Goal: Transaction & Acquisition: Obtain resource

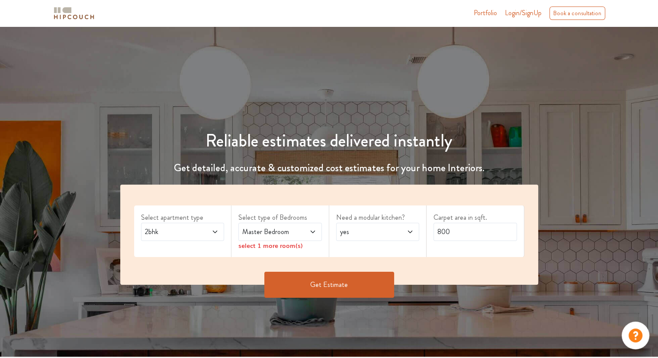
click at [212, 239] on div "2bhk" at bounding box center [183, 231] width 84 height 18
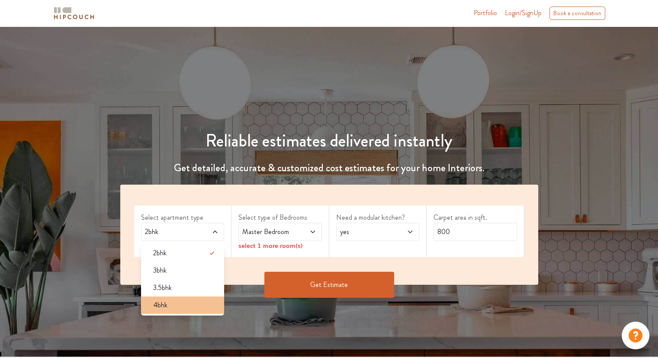
click at [187, 303] on div "4bhk" at bounding box center [185, 305] width 78 height 10
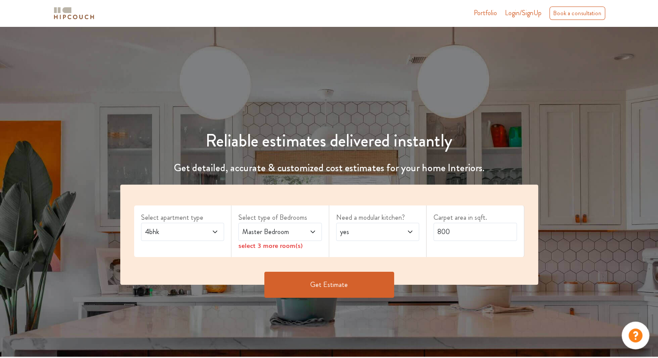
click at [312, 231] on icon at bounding box center [312, 231] width 4 height 3
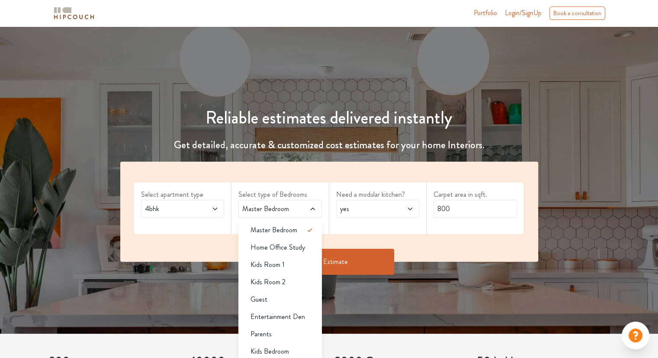
scroll to position [43, 0]
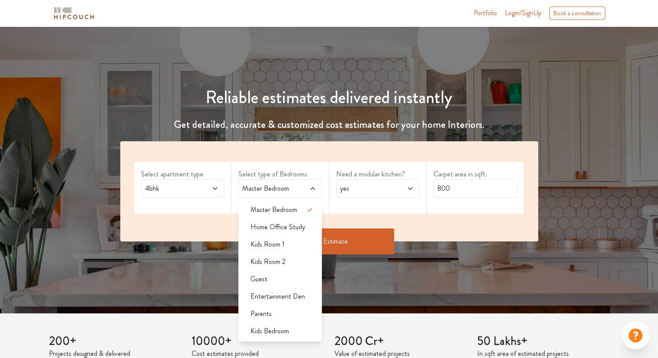
click at [574, 264] on div "Reliable estimates delivered instantly Get detailed, accurate & customized cost…" at bounding box center [329, 156] width 658 height 222
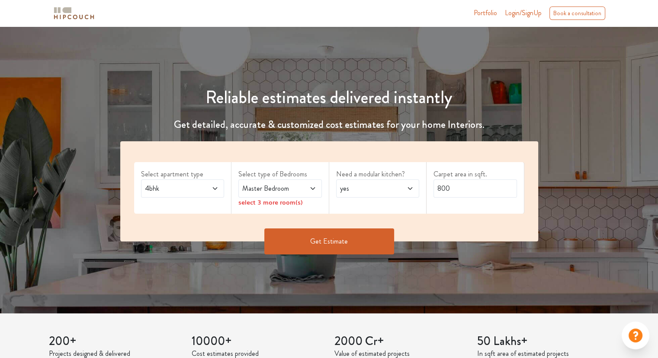
click at [406, 189] on span at bounding box center [404, 188] width 19 height 10
click at [493, 185] on input "800" at bounding box center [476, 188] width 84 height 18
drag, startPoint x: 459, startPoint y: 188, endPoint x: 433, endPoint y: 190, distance: 26.0
click at [434, 190] on input "800" at bounding box center [476, 188] width 84 height 18
type input "5"
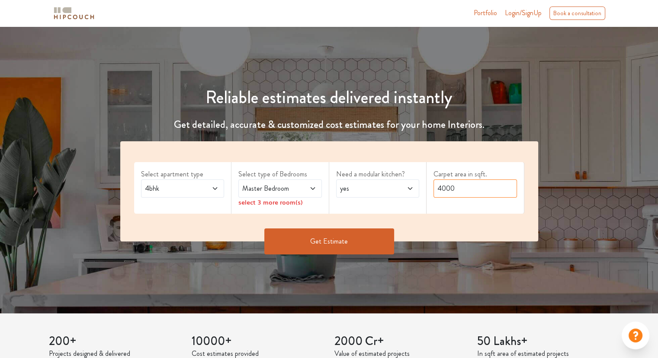
type input "4000"
click at [306, 186] on span at bounding box center [306, 188] width 19 height 10
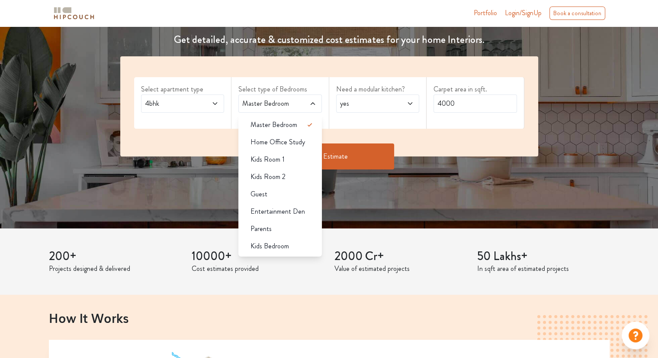
scroll to position [130, 0]
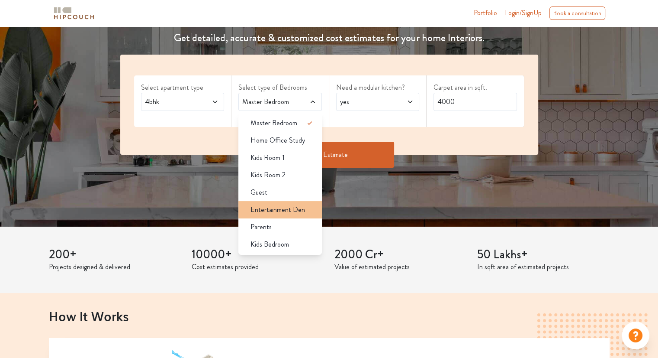
click at [281, 212] on span "Entertainment Den" at bounding box center [278, 209] width 55 height 10
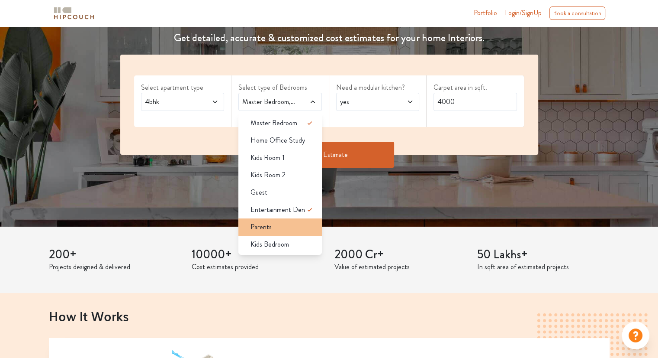
click at [277, 225] on div "Parents" at bounding box center [283, 227] width 78 height 10
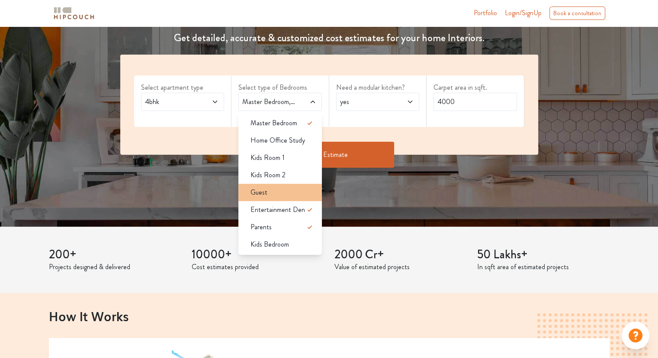
click at [280, 191] on div "Guest" at bounding box center [283, 192] width 78 height 10
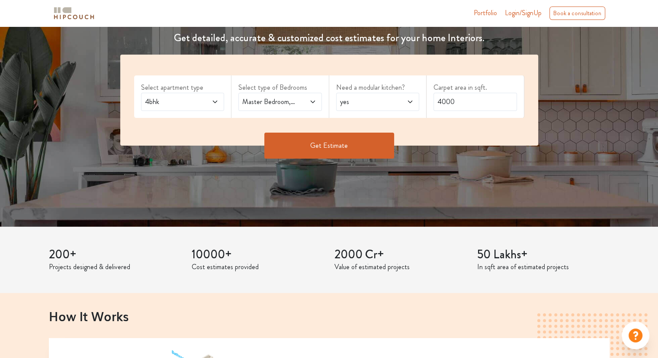
click at [314, 141] on button "Get Estimate" at bounding box center [329, 145] width 130 height 26
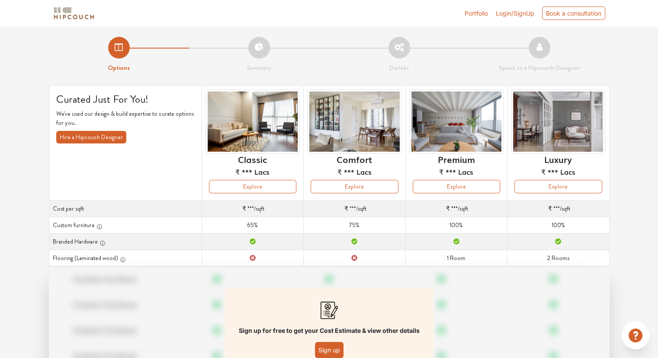
click at [328, 350] on button "Sign up" at bounding box center [329, 350] width 29 height 16
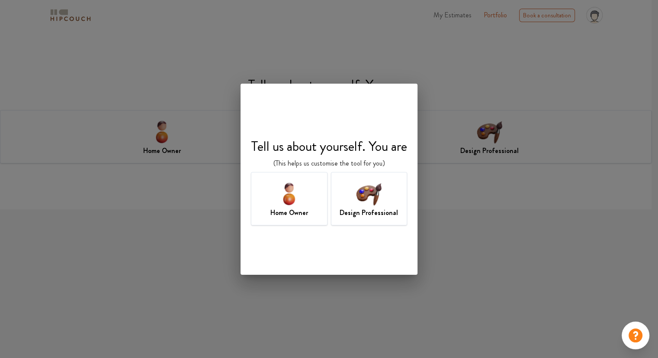
click at [365, 205] on img at bounding box center [369, 193] width 28 height 28
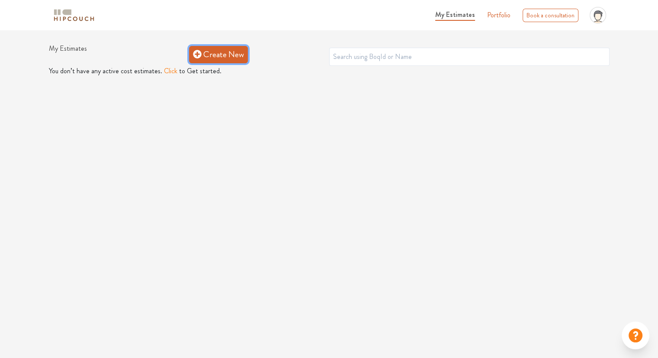
click at [216, 54] on link "Create New" at bounding box center [218, 54] width 59 height 17
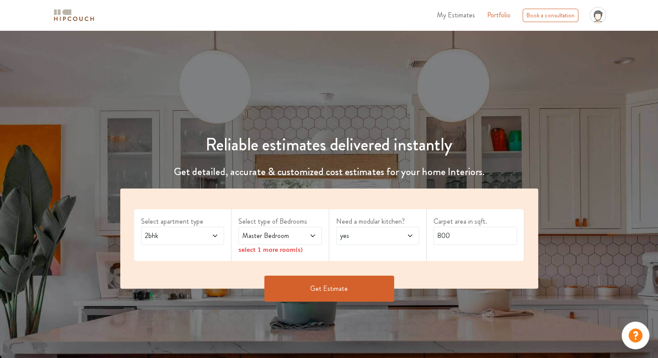
click at [214, 232] on icon at bounding box center [215, 235] width 7 height 7
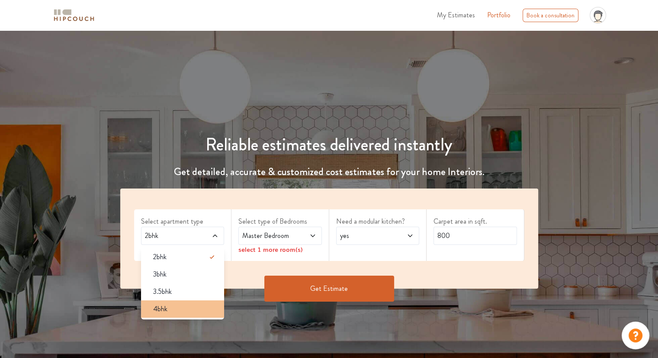
click at [168, 309] on div "4bhk" at bounding box center [185, 308] width 78 height 10
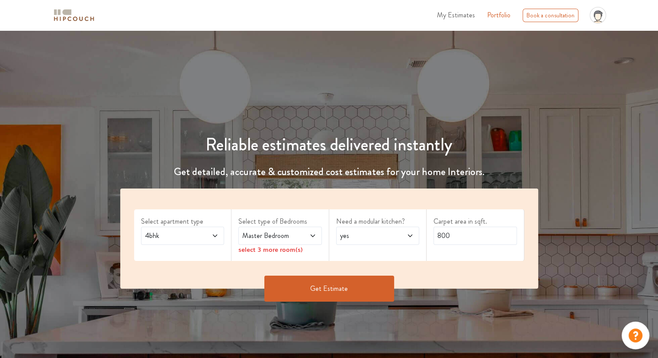
click at [303, 238] on span at bounding box center [306, 235] width 19 height 10
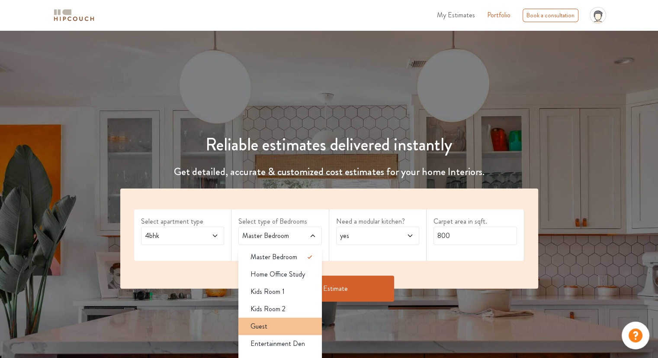
click at [259, 327] on span "Guest" at bounding box center [259, 326] width 17 height 10
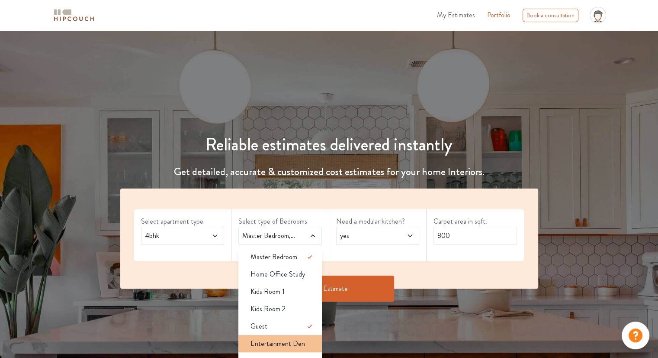
click at [271, 345] on span "Entertainment Den" at bounding box center [278, 343] width 55 height 10
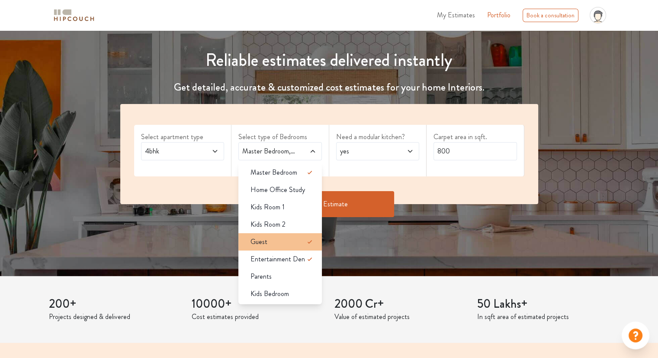
scroll to position [87, 0]
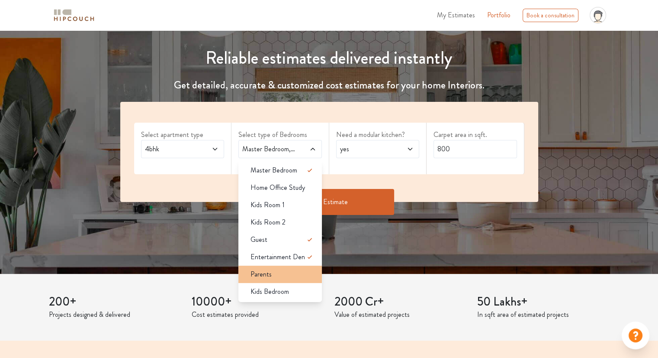
click at [274, 276] on div "Parents" at bounding box center [283, 274] width 78 height 10
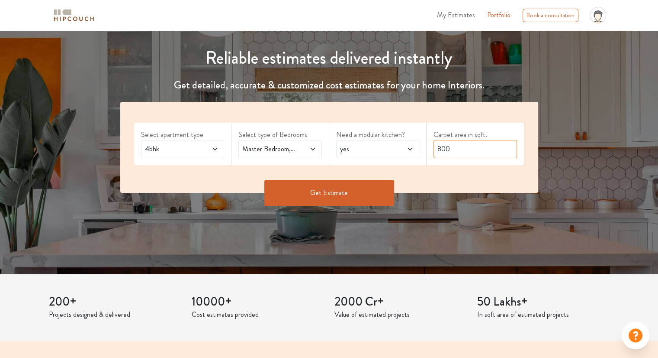
drag, startPoint x: 461, startPoint y: 147, endPoint x: 435, endPoint y: 147, distance: 25.1
click at [435, 147] on input "800" at bounding box center [476, 149] width 84 height 18
type input "3000"
click at [330, 201] on button "Get Estimate" at bounding box center [329, 193] width 130 height 26
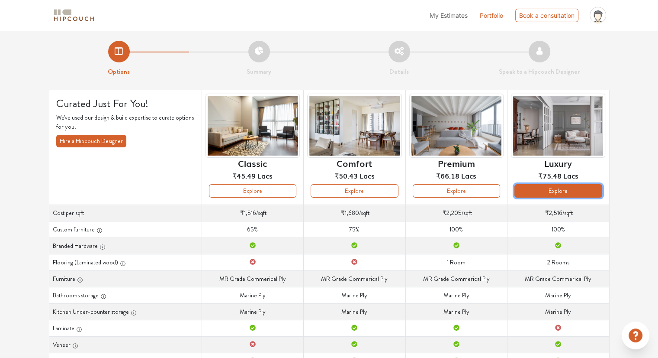
click at [556, 190] on button "Explore" at bounding box center [558, 190] width 87 height 13
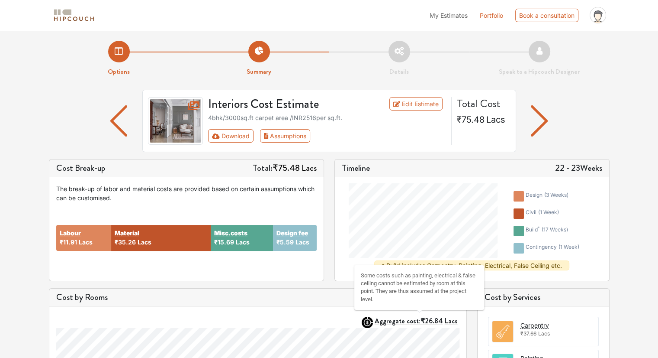
click at [442, 322] on span "₹26.84" at bounding box center [432, 321] width 23 height 10
click at [474, 314] on div "Some costs such as painting, electrical & false ceiling cannot be estimated by …" at bounding box center [420, 288] width 130 height 54
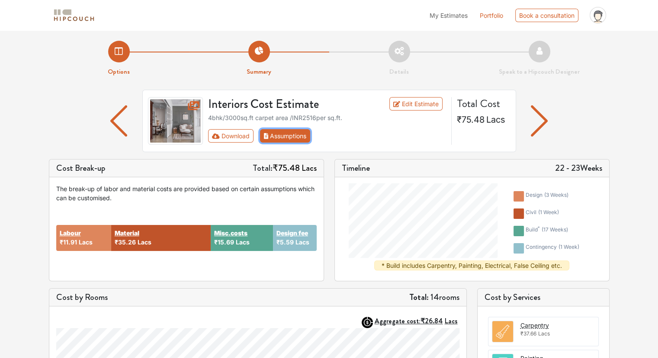
click at [300, 135] on button "Assumptions" at bounding box center [285, 135] width 51 height 13
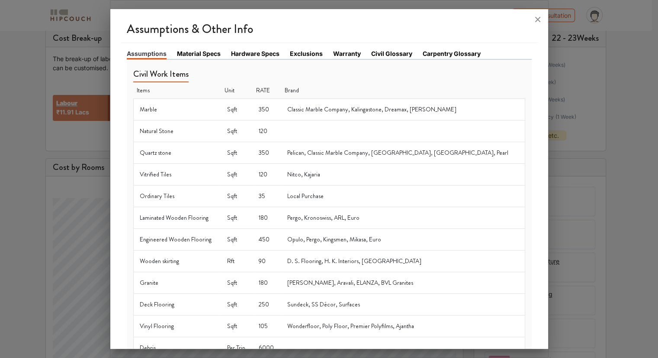
click at [198, 52] on link "Material Specs" at bounding box center [199, 53] width 44 height 9
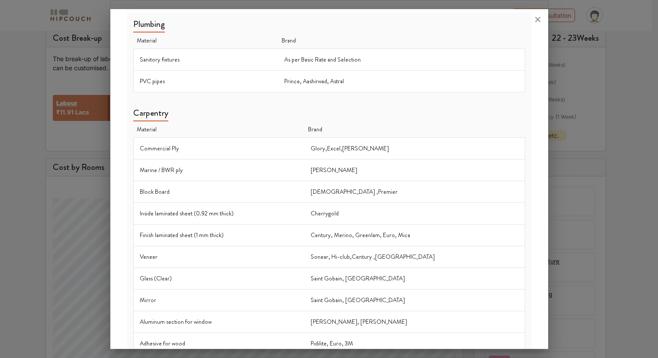
scroll to position [260, 0]
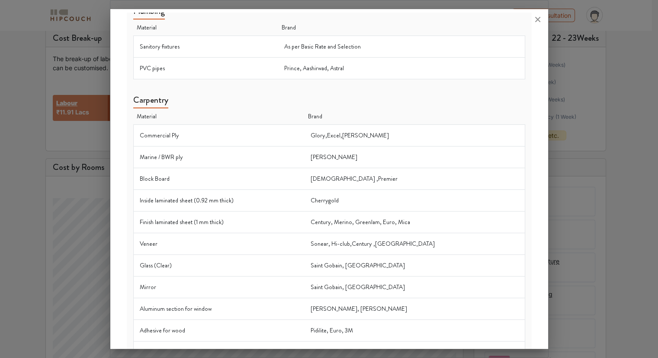
click at [327, 134] on td "Glory,Excel,Ronak" at bounding box center [415, 136] width 220 height 22
click at [168, 132] on td "Commercial Ply" at bounding box center [218, 136] width 171 height 22
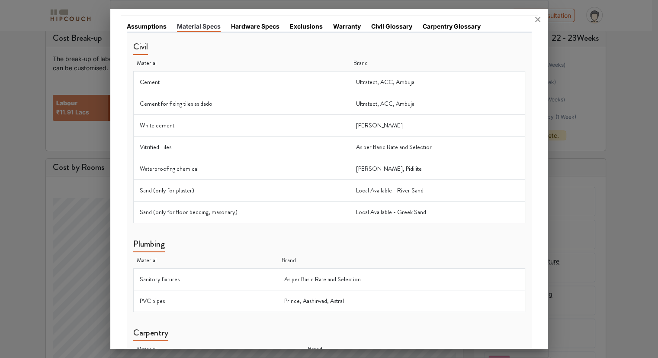
scroll to position [0, 0]
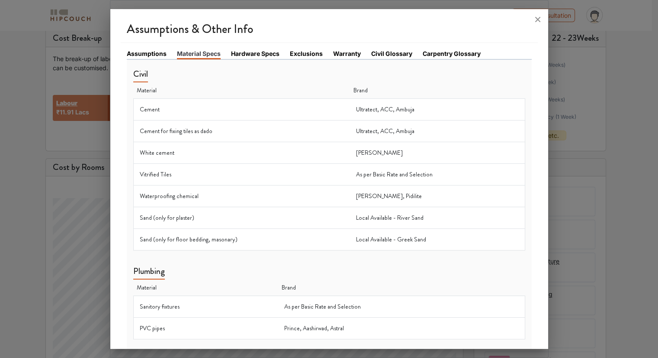
click at [245, 53] on link "Hardware Specs" at bounding box center [255, 53] width 48 height 9
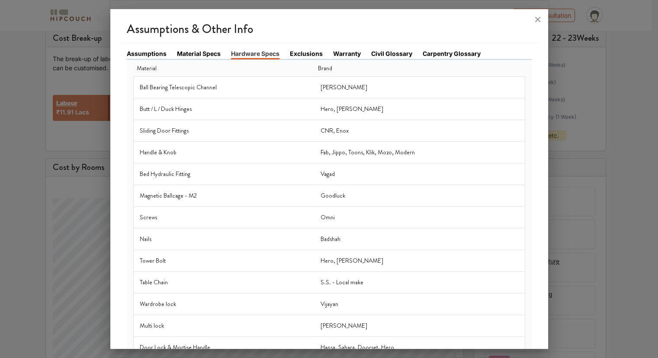
click at [309, 55] on link "Exclusions" at bounding box center [306, 53] width 33 height 9
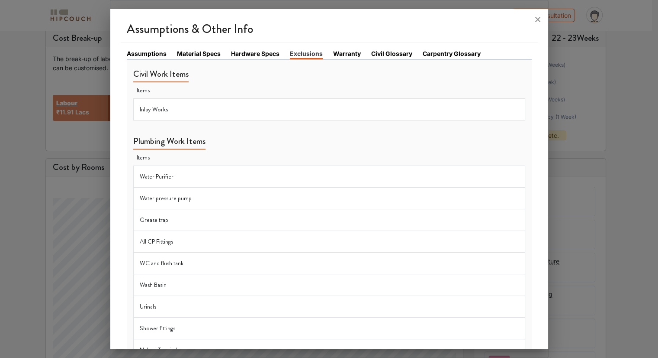
click at [228, 108] on td "Inlay Works" at bounding box center [329, 110] width 392 height 22
click at [343, 54] on link "Warranty" at bounding box center [347, 53] width 28 height 9
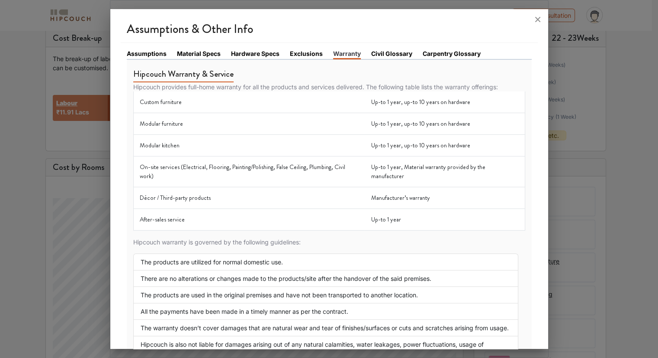
click at [389, 52] on link "Civil Glossary" at bounding box center [391, 53] width 41 height 9
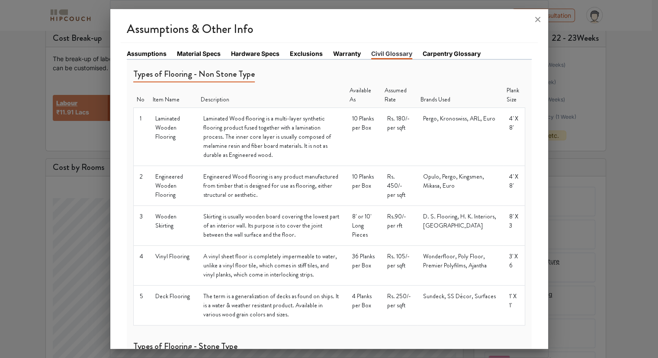
click at [429, 54] on link "Carpentry Glossary" at bounding box center [452, 53] width 58 height 9
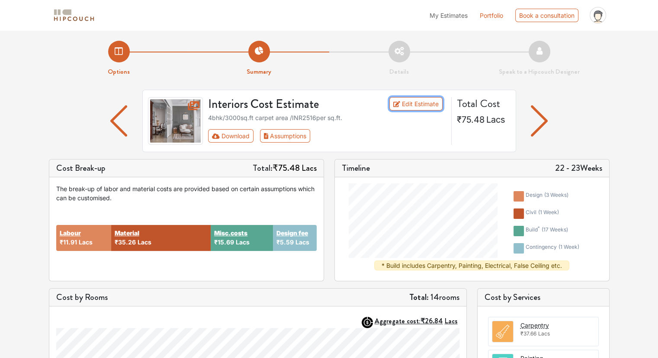
click at [407, 100] on link "Edit Estimate" at bounding box center [416, 103] width 53 height 13
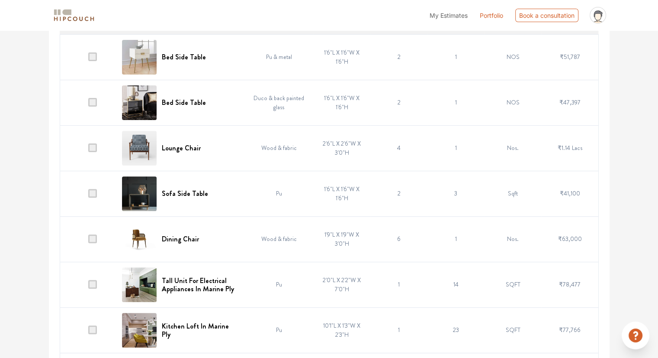
scroll to position [255, 0]
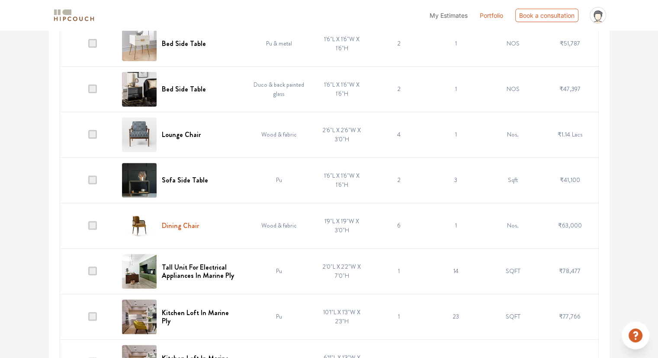
click at [182, 224] on h6 "Dining Chair" at bounding box center [180, 225] width 37 height 8
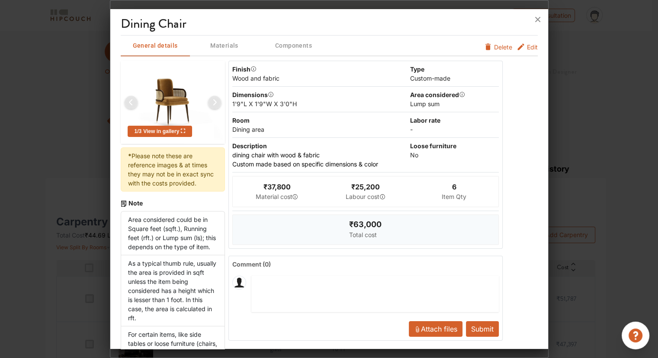
click at [184, 130] on icon at bounding box center [183, 130] width 5 height 5
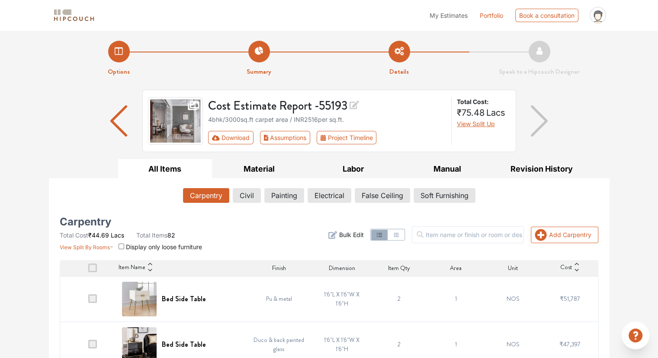
click at [74, 15] on img at bounding box center [73, 15] width 43 height 15
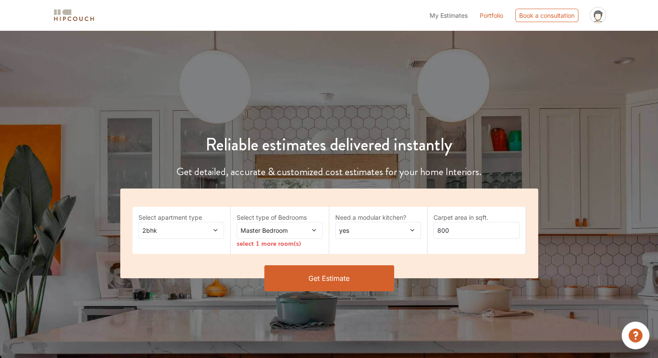
click at [355, 153] on h1 "Reliable estimates delivered instantly" at bounding box center [329, 144] width 429 height 21
click at [214, 229] on icon at bounding box center [215, 230] width 4 height 2
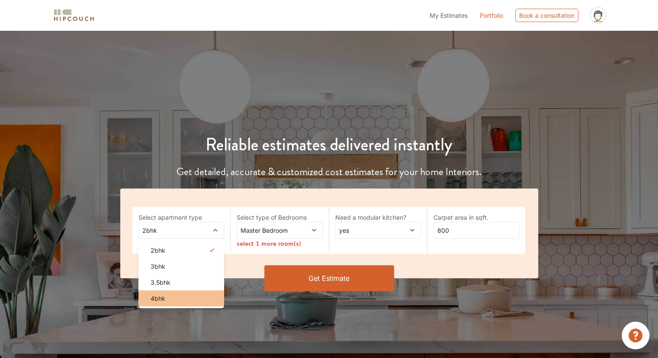
click at [198, 297] on div "4bhk" at bounding box center [184, 297] width 81 height 9
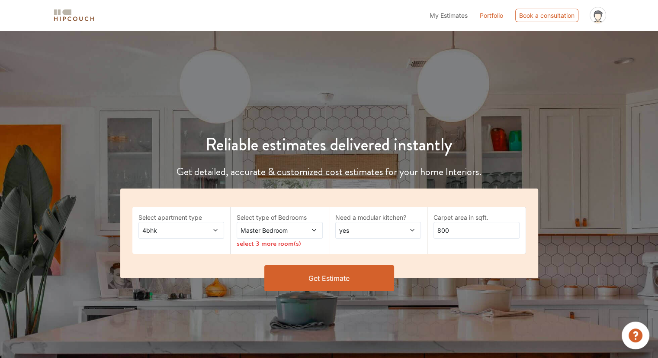
click at [312, 229] on icon at bounding box center [314, 230] width 6 height 6
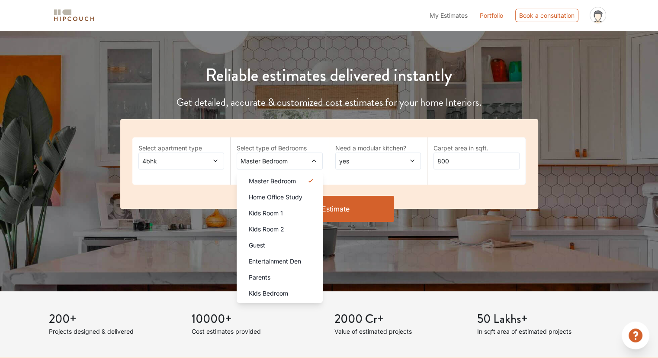
scroll to position [87, 0]
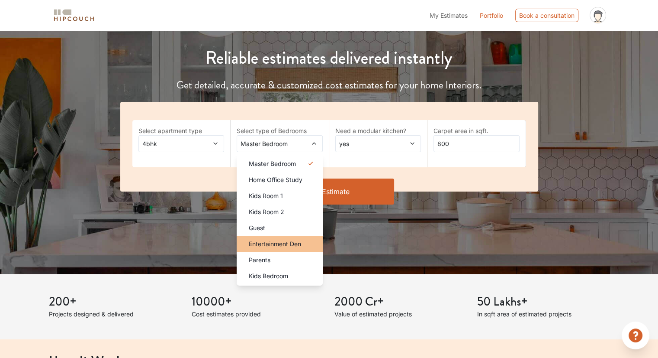
click at [274, 243] on span "Entertainment Den" at bounding box center [275, 243] width 52 height 9
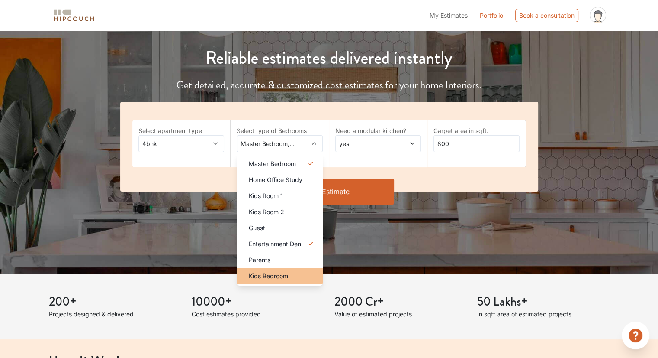
click at [274, 275] on span "Kids Bedroom" at bounding box center [268, 275] width 39 height 9
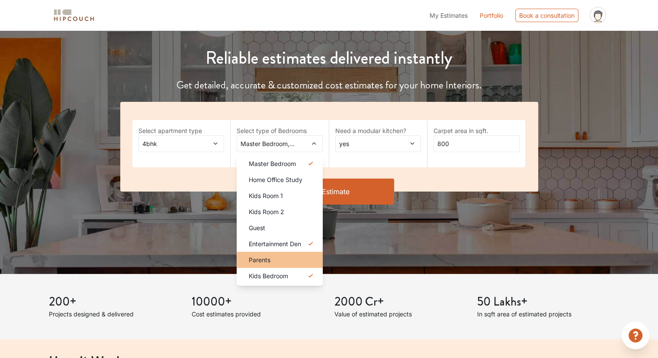
click at [269, 259] on span "Parents" at bounding box center [260, 259] width 22 height 9
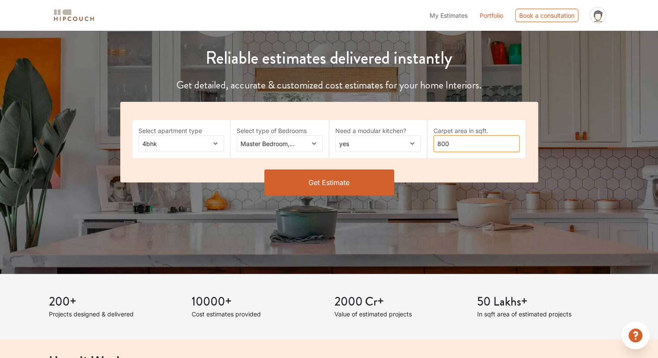
drag, startPoint x: 462, startPoint y: 144, endPoint x: 428, endPoint y: 144, distance: 34.6
click at [428, 144] on div "Carpet area in sqft. 800" at bounding box center [477, 139] width 99 height 38
type input "2000"
click at [361, 175] on button "Get Estimate" at bounding box center [329, 182] width 130 height 26
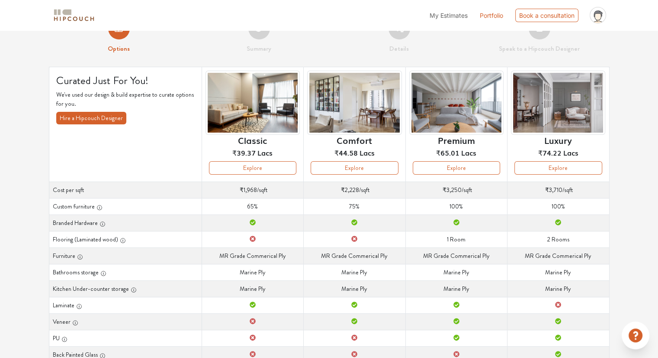
scroll to position [43, 0]
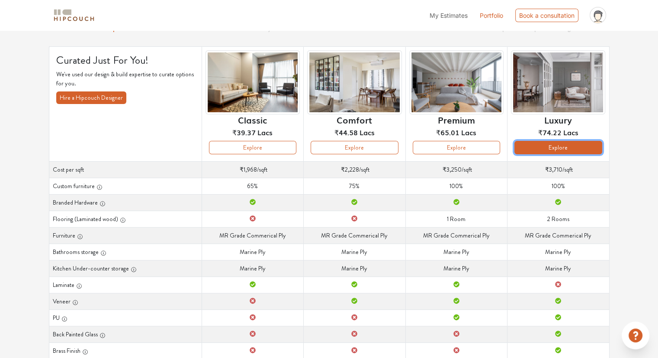
click at [544, 144] on button "Explore" at bounding box center [558, 147] width 87 height 13
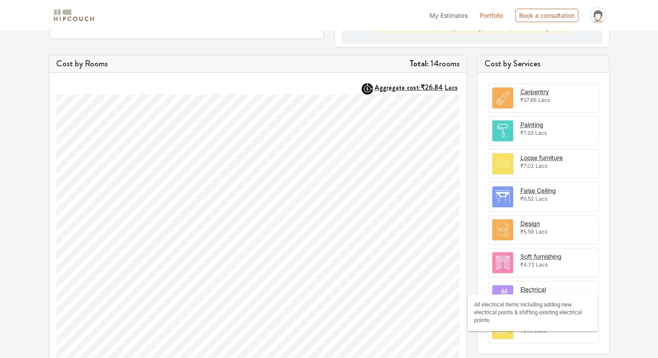
scroll to position [291, 0]
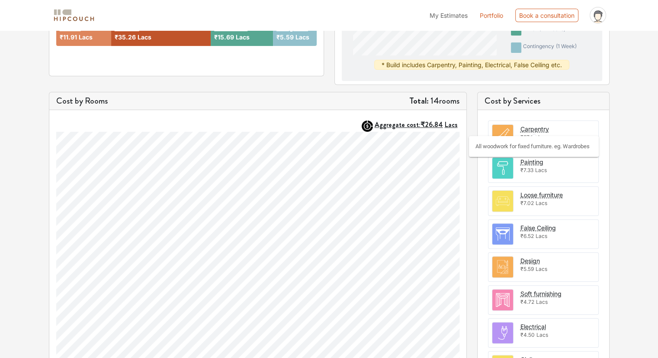
click at [536, 127] on div "Carpentry" at bounding box center [535, 128] width 29 height 9
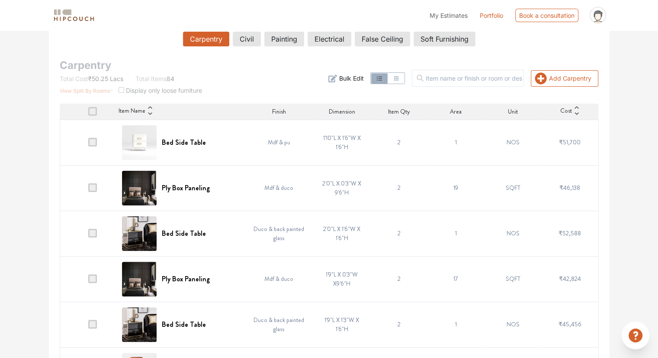
scroll to position [141, 0]
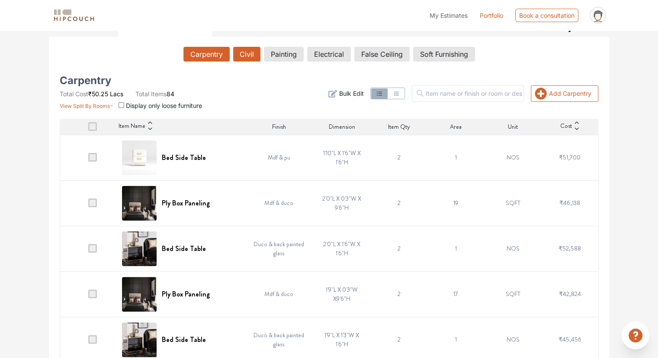
click at [236, 51] on button "Civil" at bounding box center [246, 54] width 27 height 15
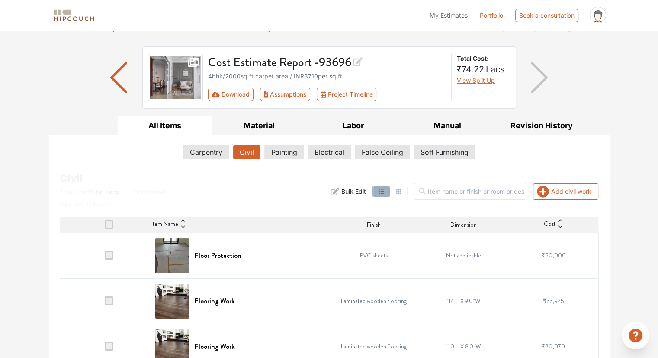
scroll to position [106, 0]
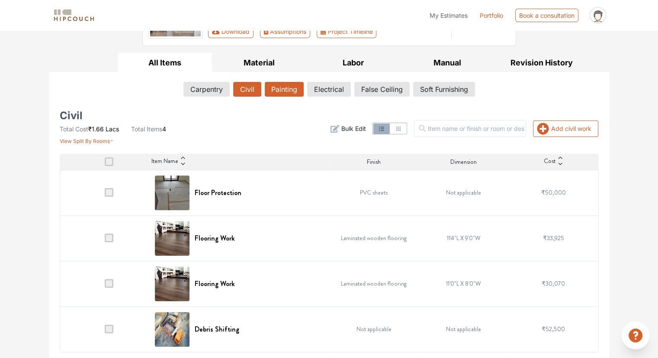
click at [275, 93] on button "Painting" at bounding box center [284, 89] width 39 height 15
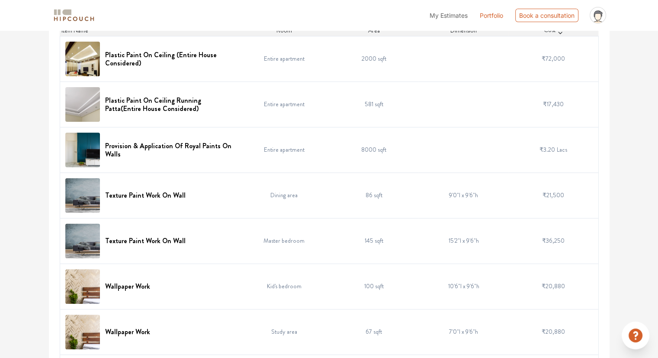
scroll to position [0, 0]
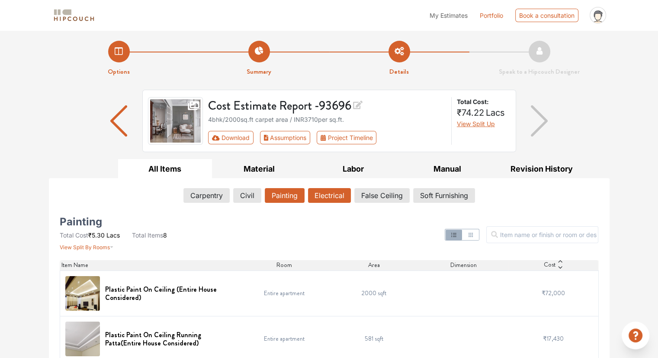
click at [334, 198] on button "Electrical" at bounding box center [329, 195] width 43 height 15
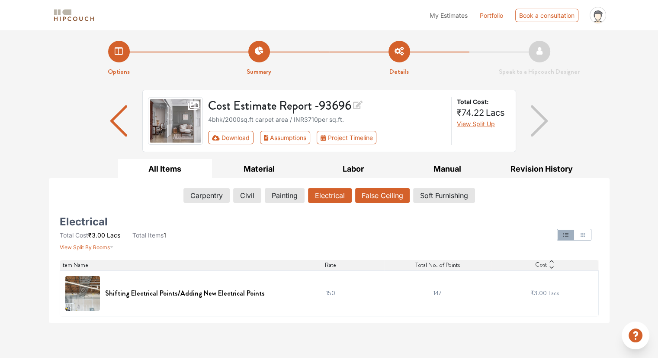
click at [380, 195] on button "False Ceiling" at bounding box center [382, 195] width 55 height 15
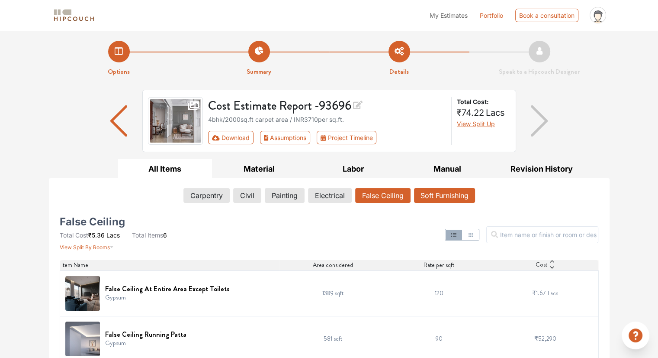
click at [436, 192] on button "Soft Furnishing" at bounding box center [444, 195] width 61 height 15
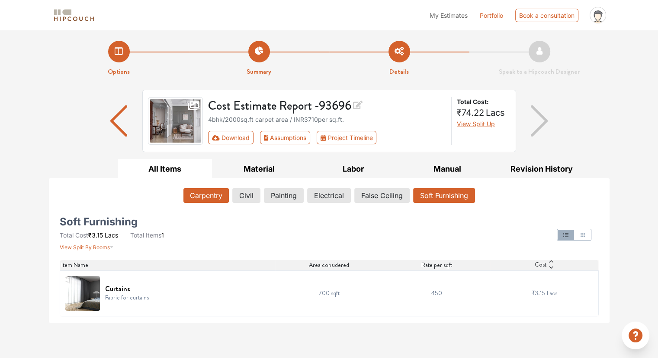
click at [206, 196] on button "Carpentry" at bounding box center [206, 195] width 45 height 15
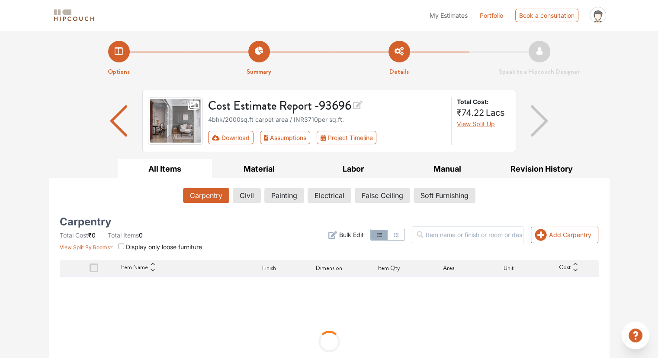
click at [164, 169] on button "All Items" at bounding box center [165, 168] width 94 height 19
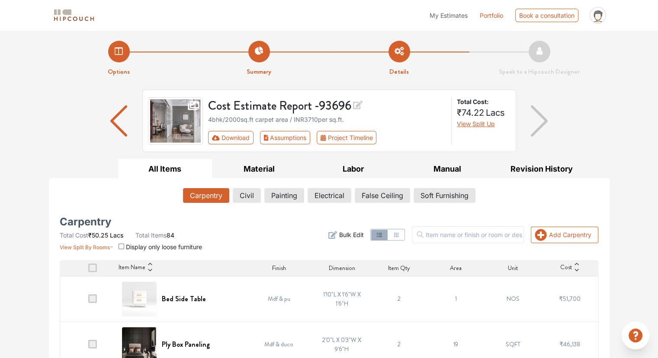
click at [64, 17] on img at bounding box center [73, 15] width 43 height 15
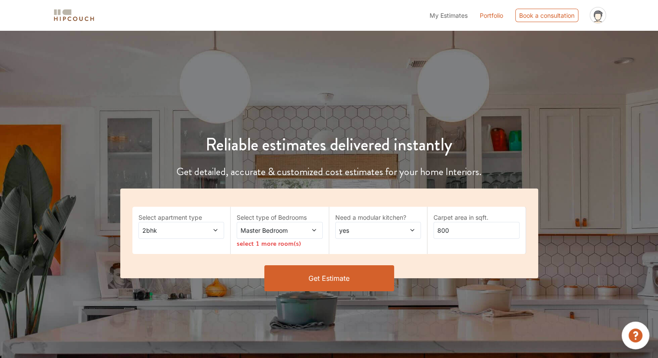
click at [218, 232] on icon at bounding box center [216, 230] width 6 height 6
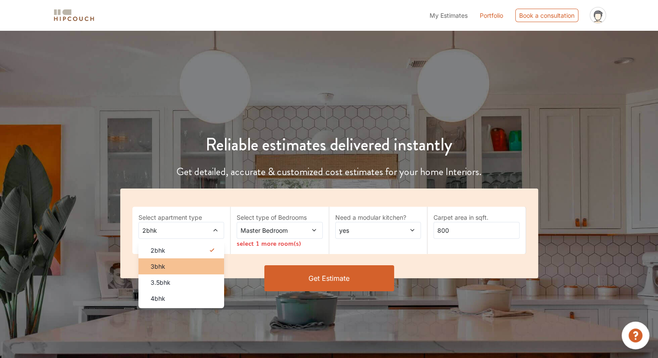
click at [192, 271] on li "3bhk" at bounding box center [182, 266] width 86 height 16
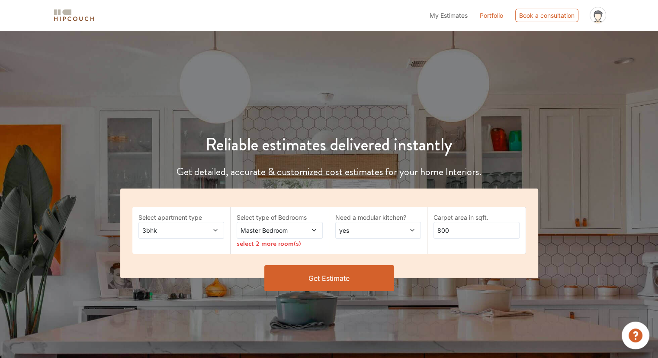
click at [308, 228] on span at bounding box center [306, 230] width 19 height 9
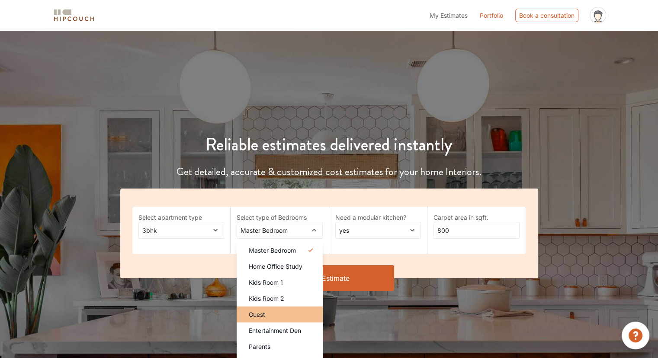
click at [287, 312] on div "Guest" at bounding box center [282, 313] width 81 height 9
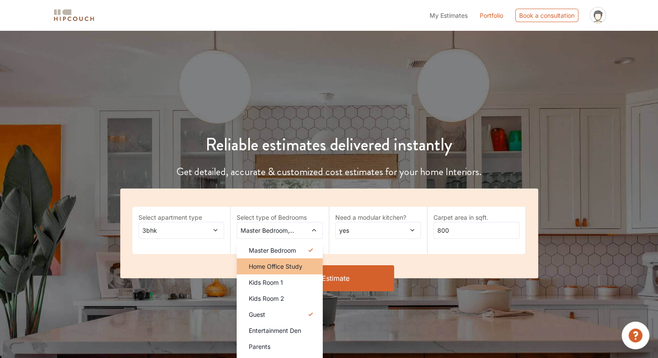
click at [298, 267] on span "Home Office Study" at bounding box center [276, 265] width 54 height 9
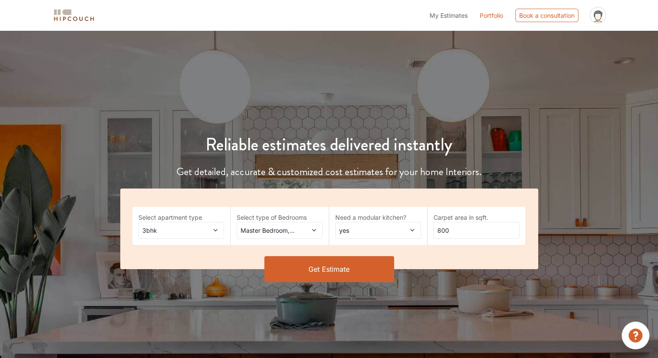
click at [392, 228] on span "yes" at bounding box center [367, 230] width 58 height 9
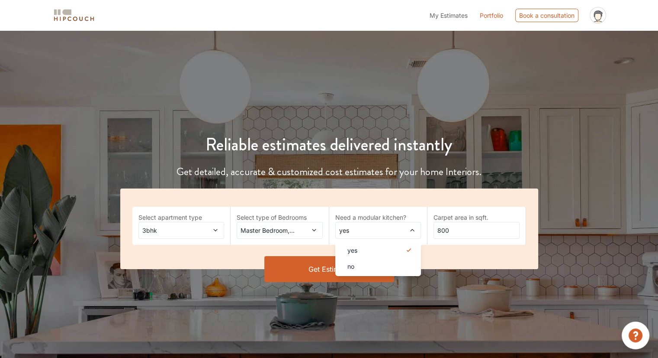
click at [392, 228] on span "yes" at bounding box center [367, 230] width 58 height 9
click at [449, 230] on input "800" at bounding box center [477, 230] width 86 height 17
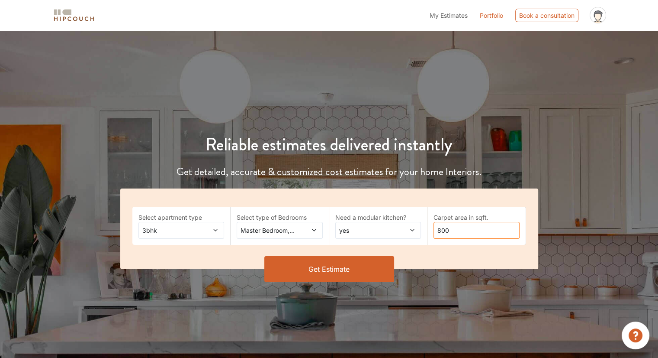
drag, startPoint x: 460, startPoint y: 230, endPoint x: 435, endPoint y: 232, distance: 25.2
click at [435, 232] on input "800" at bounding box center [477, 230] width 86 height 17
type input "1500"
click at [325, 279] on button "Get Estimate" at bounding box center [329, 269] width 130 height 26
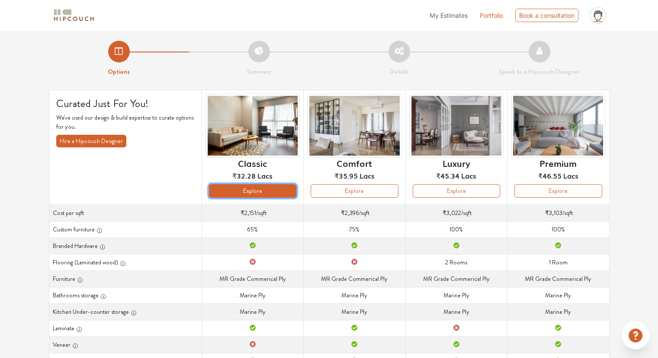
click at [258, 190] on button "Explore" at bounding box center [252, 190] width 87 height 13
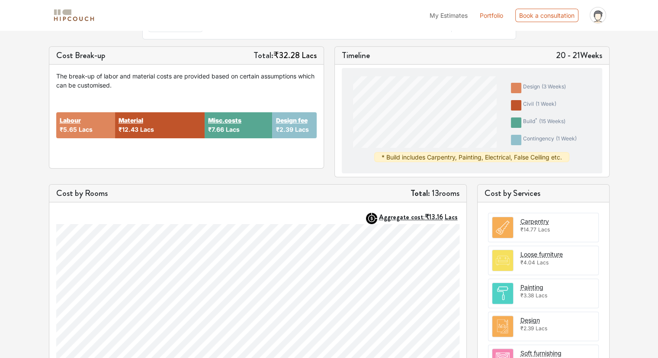
scroll to position [291, 0]
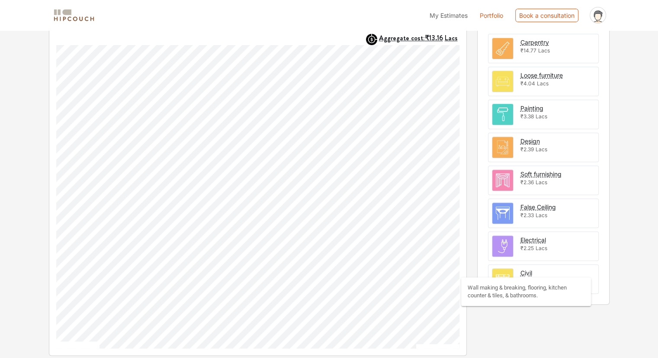
click at [529, 268] on div "Civil" at bounding box center [527, 272] width 12 height 9
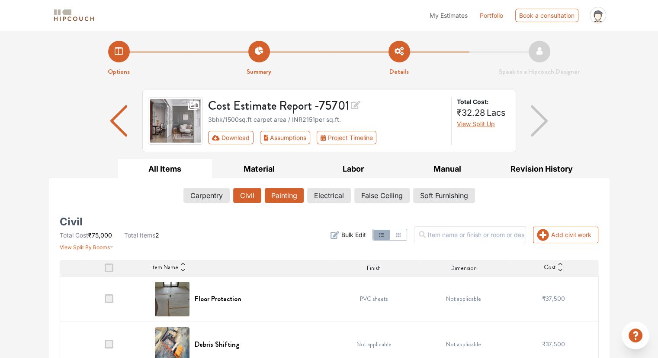
click at [280, 195] on button "Painting" at bounding box center [284, 195] width 39 height 15
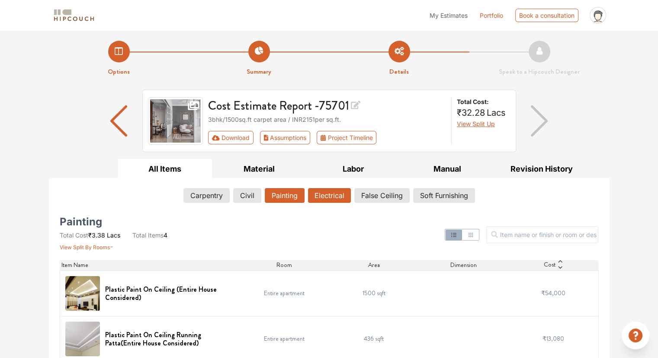
click at [314, 193] on button "Electrical" at bounding box center [329, 195] width 43 height 15
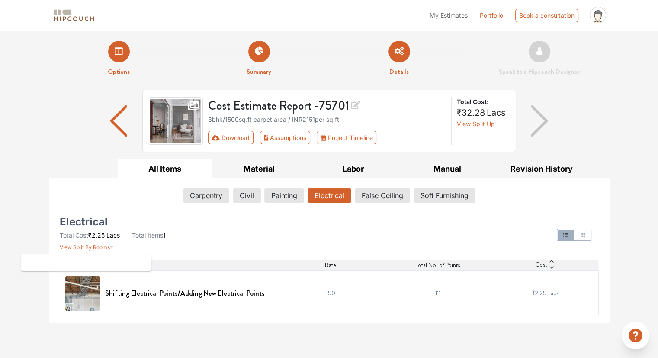
click at [84, 245] on span "View Split By Rooms" at bounding box center [85, 247] width 50 height 6
click at [92, 249] on span "View Split By Rooms" at bounding box center [85, 247] width 50 height 6
click at [381, 198] on button "False Ceiling" at bounding box center [382, 195] width 55 height 15
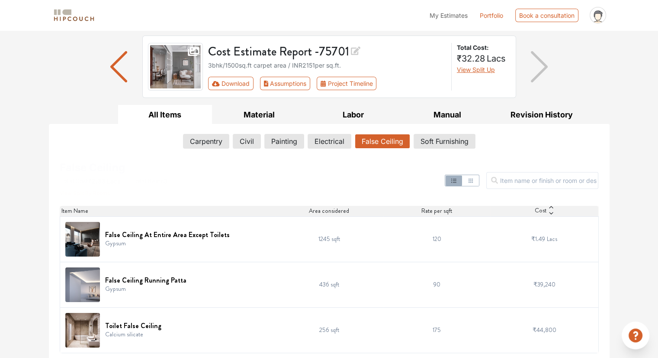
scroll to position [55, 0]
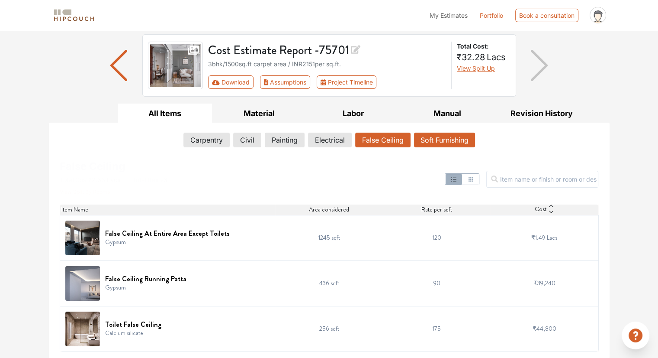
click at [438, 141] on button "Soft Furnishing" at bounding box center [444, 139] width 61 height 15
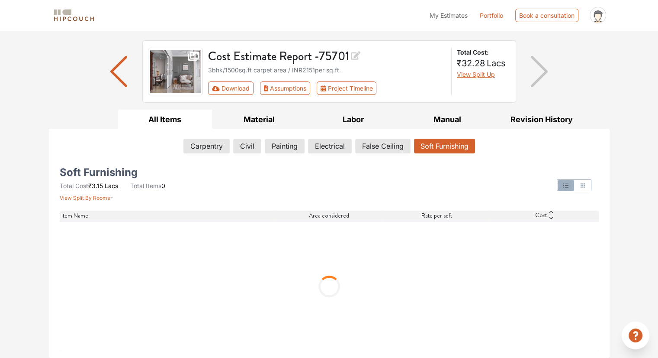
scroll to position [0, 0]
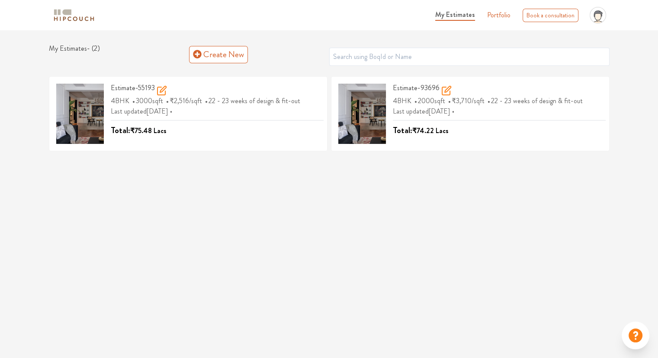
click at [602, 12] on icon "profile pic" at bounding box center [598, 15] width 16 height 16
click at [600, 15] on icon at bounding box center [598, 16] width 6 height 6
click at [504, 18] on link "Portfolio" at bounding box center [498, 15] width 23 height 10
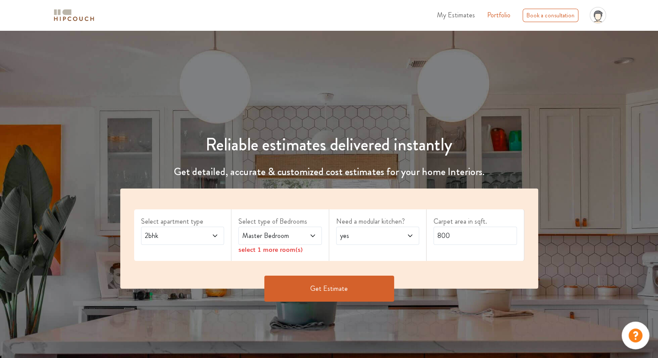
click at [64, 13] on img at bounding box center [73, 15] width 43 height 15
